Goal: Navigation & Orientation: Find specific page/section

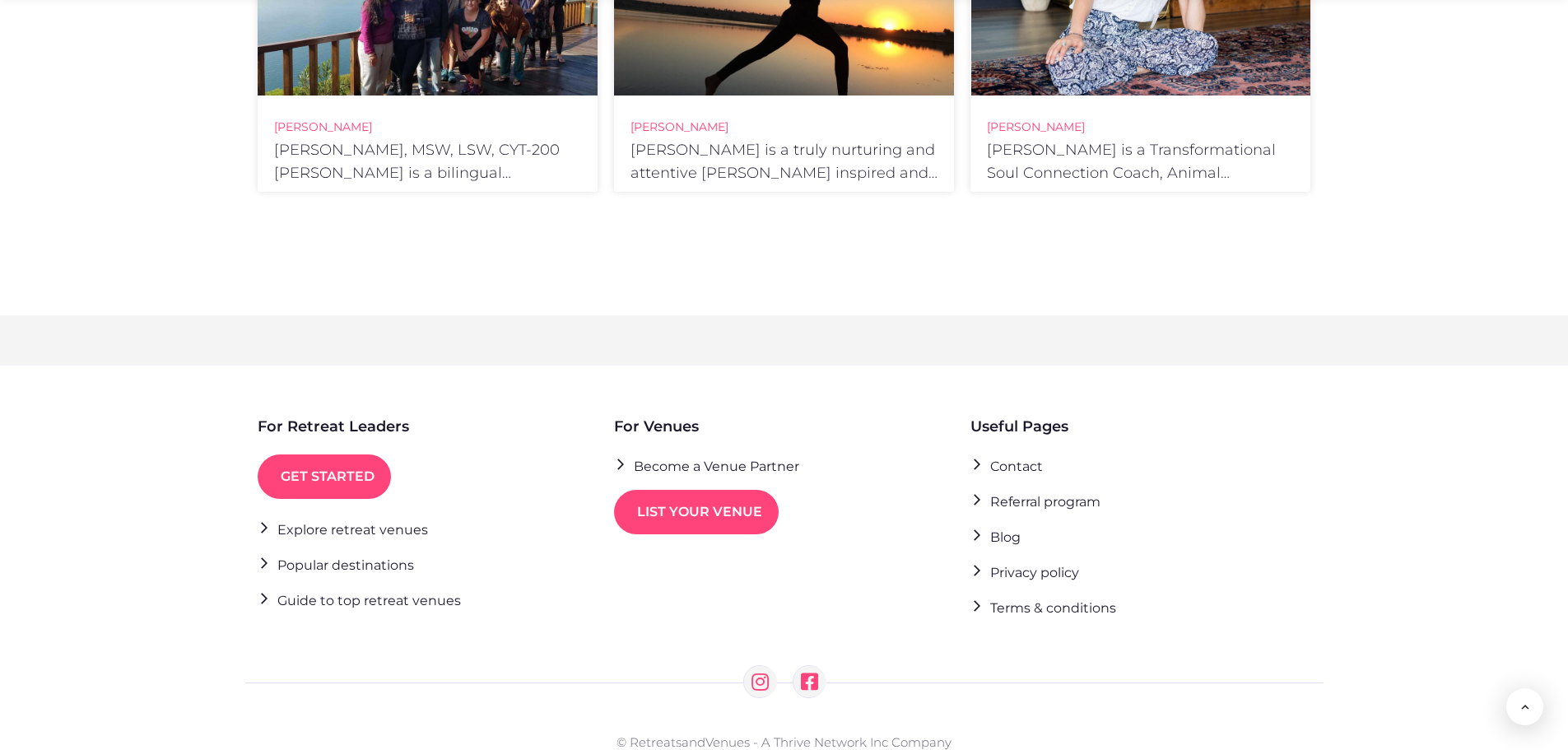
scroll to position [3375, 0]
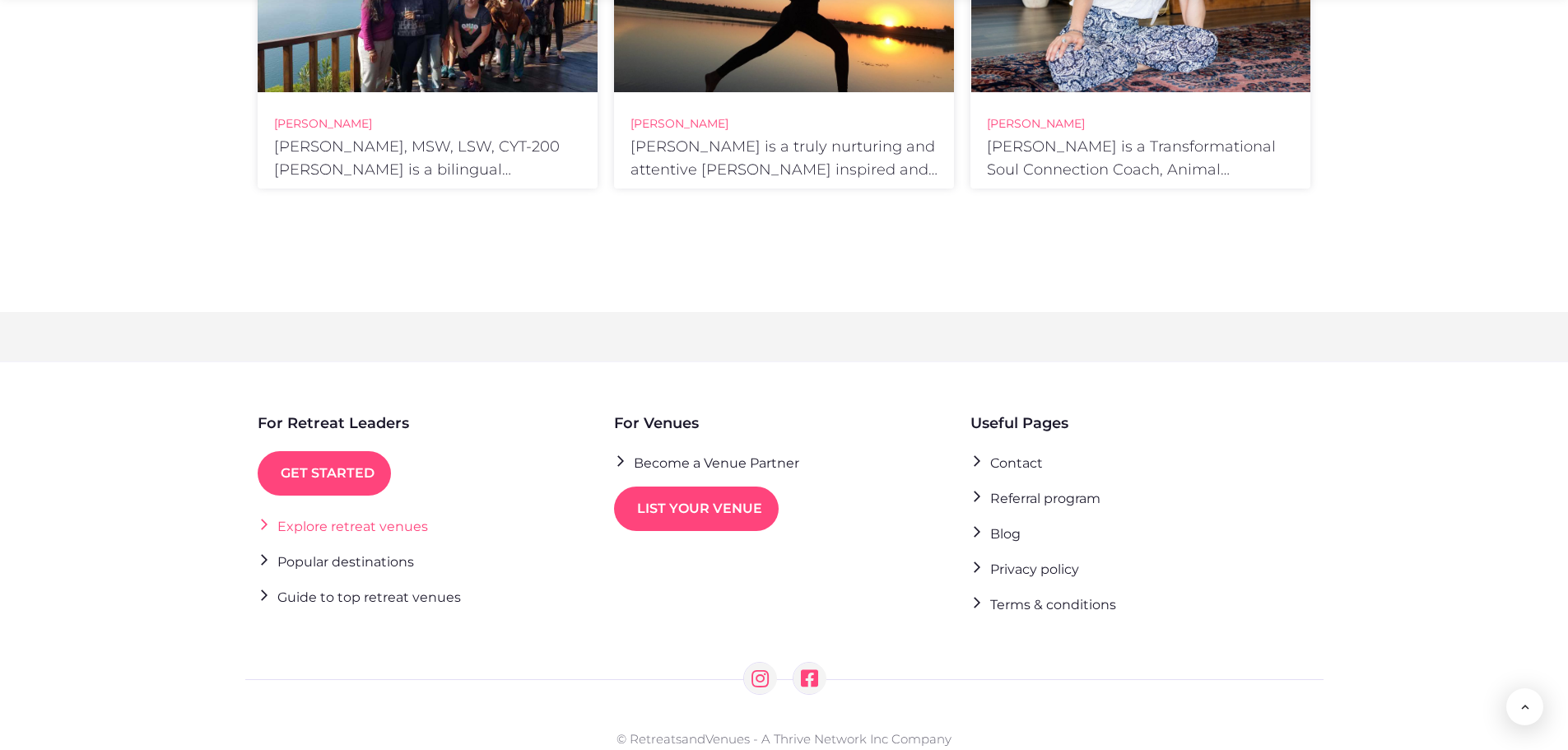
click at [320, 514] on link "Explore retreat venues" at bounding box center [343, 525] width 170 height 22
